Goal: Transaction & Acquisition: Purchase product/service

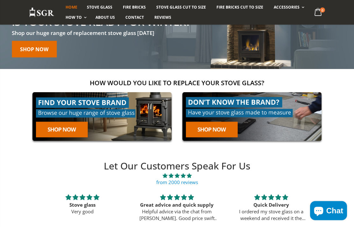
scroll to position [71, 0]
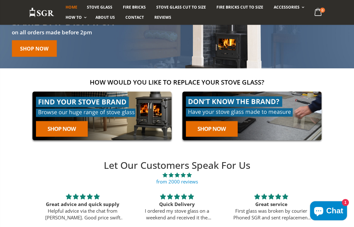
click at [65, 102] on link at bounding box center [102, 116] width 146 height 56
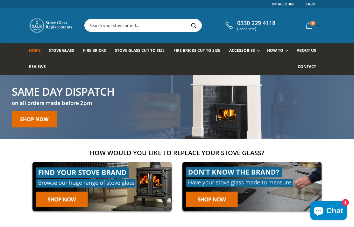
scroll to position [96, 0]
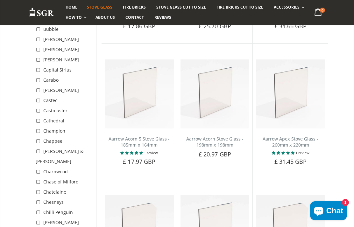
scroll to position [370, 0]
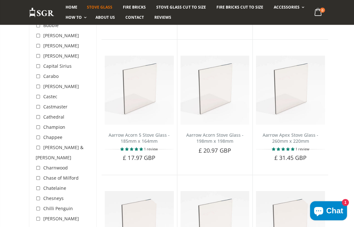
checkbox input "true"
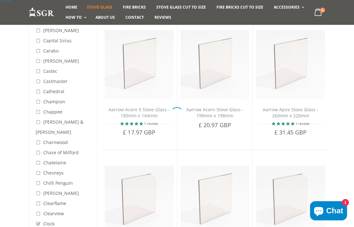
click at [38, 205] on div at bounding box center [177, 113] width 354 height 227
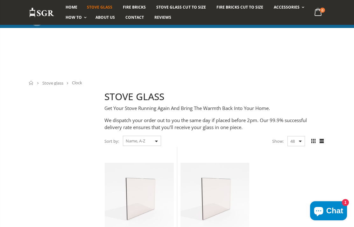
scroll to position [276, 0]
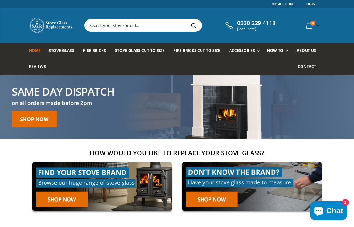
click at [104, 170] on link at bounding box center [102, 187] width 146 height 56
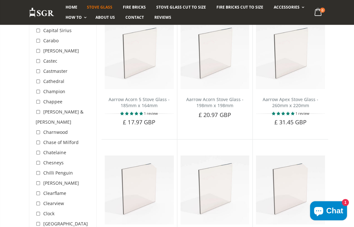
click at [38, 211] on input "checkbox" at bounding box center [39, 214] width 6 height 6
checkbox input "true"
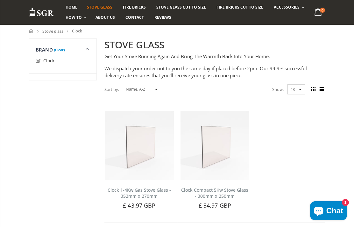
scroll to position [53, 0]
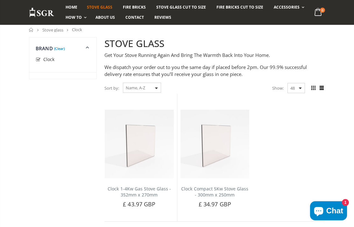
scroll to position [276, 0]
